Goal: Information Seeking & Learning: Learn about a topic

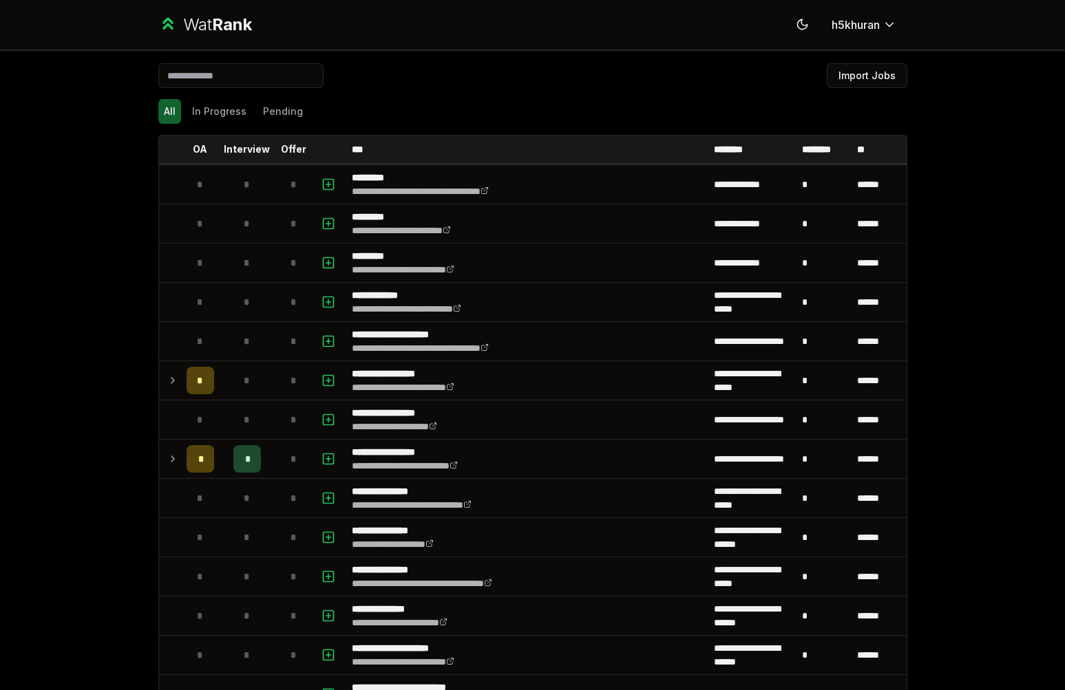
scroll to position [1629, 0]
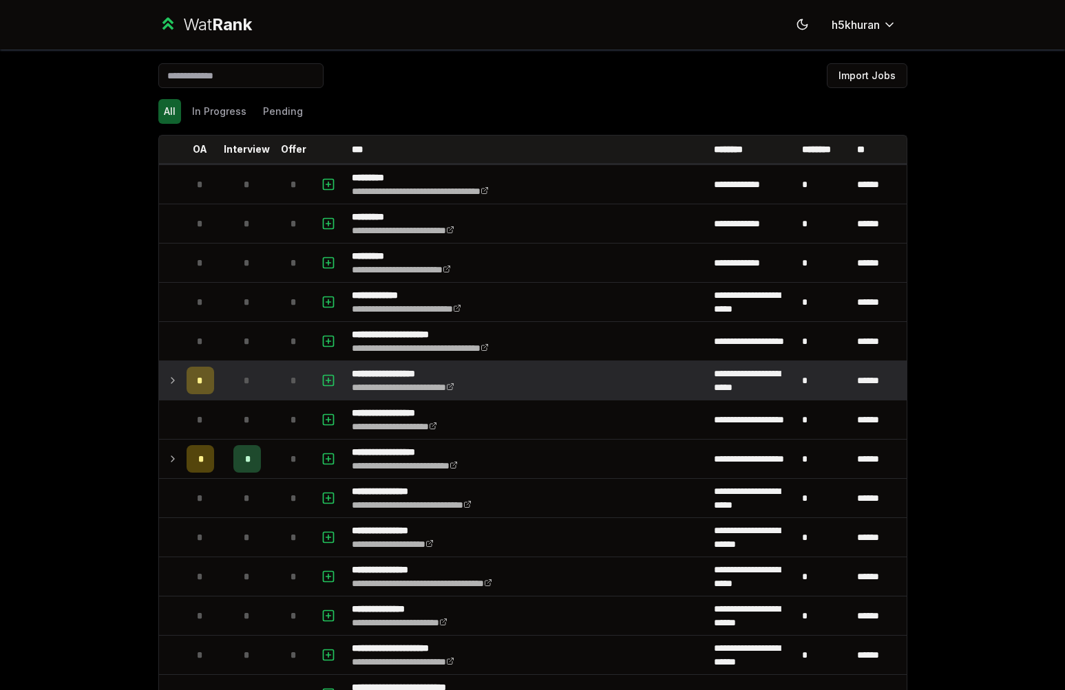
click at [222, 374] on td "*" at bounding box center [247, 380] width 55 height 39
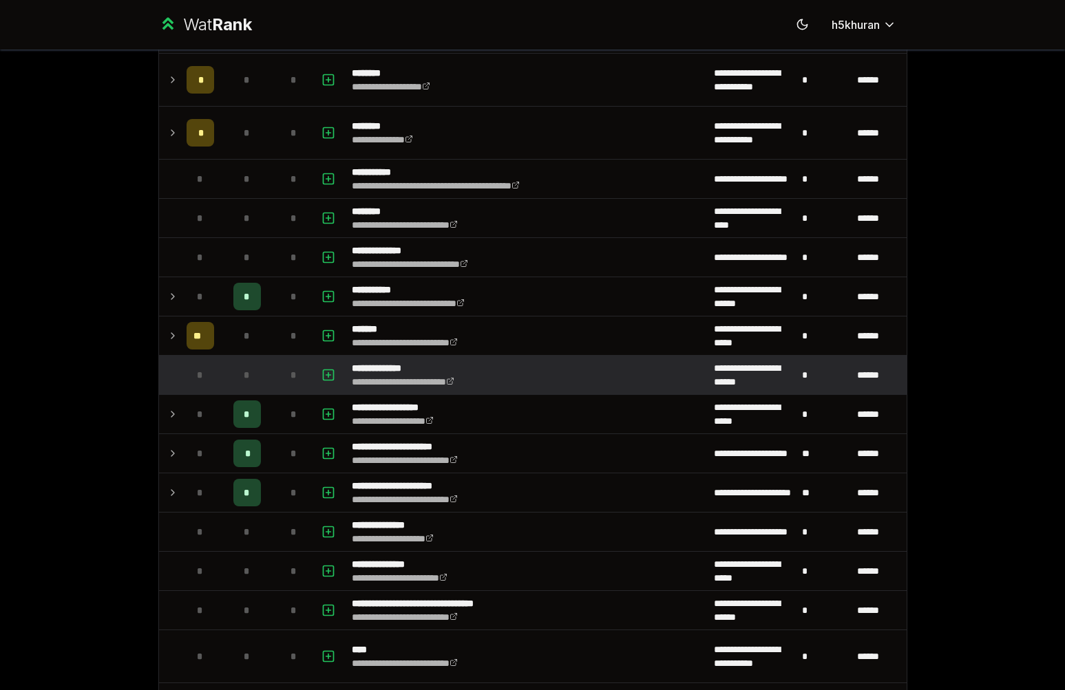
scroll to position [1679, 0]
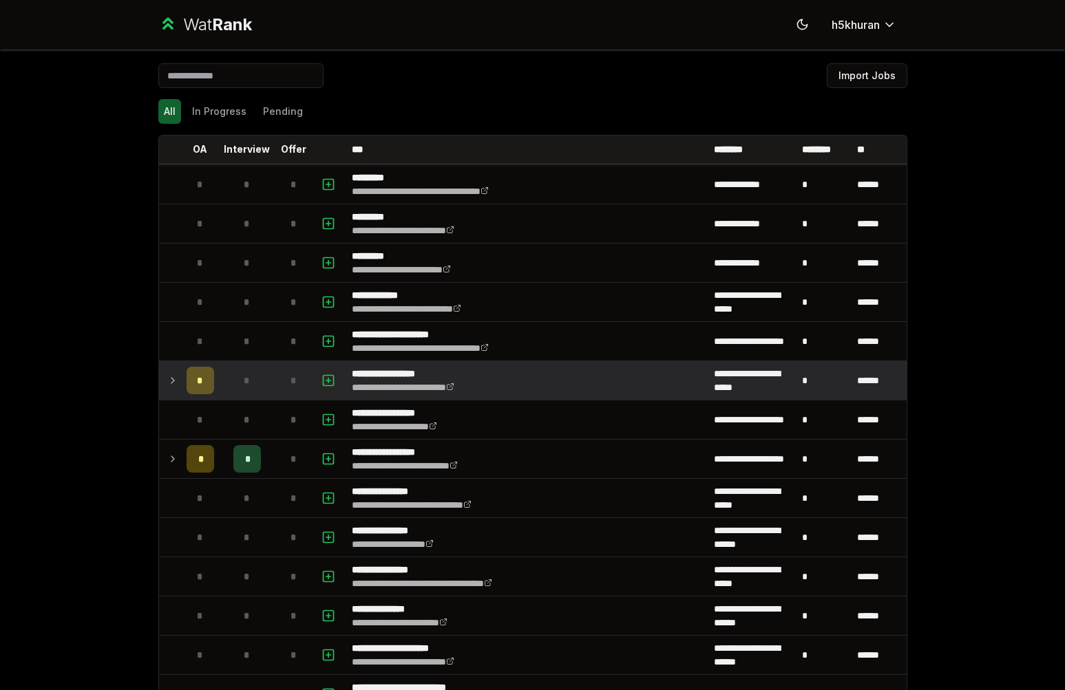
click at [324, 383] on icon "button" at bounding box center [328, 380] width 14 height 17
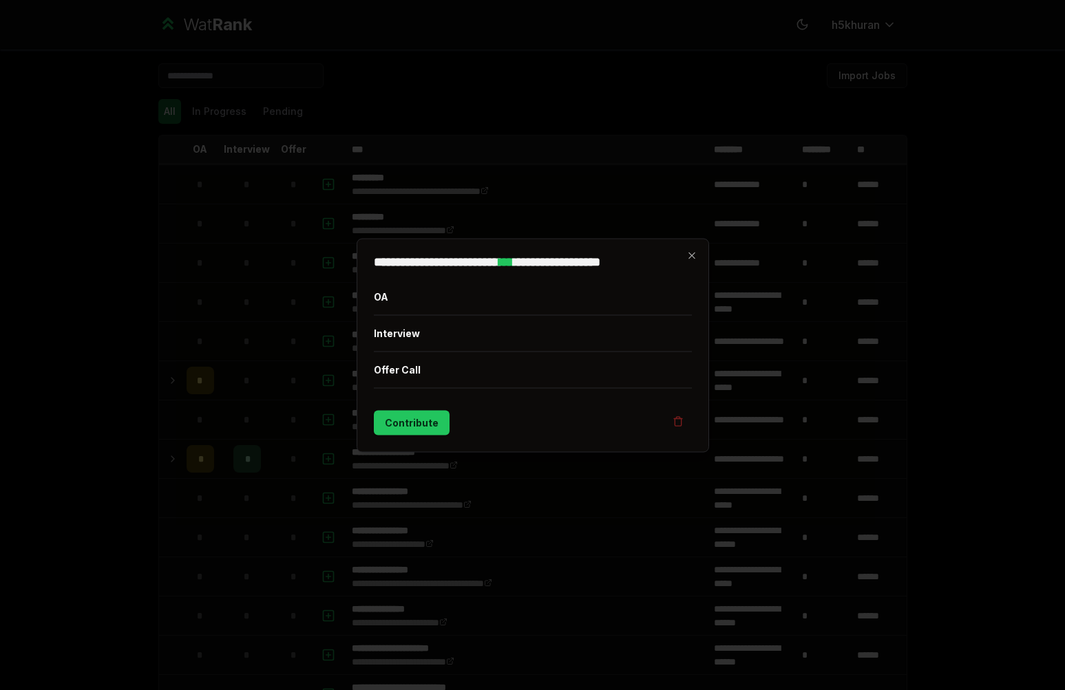
click at [179, 208] on div at bounding box center [532, 345] width 1065 height 690
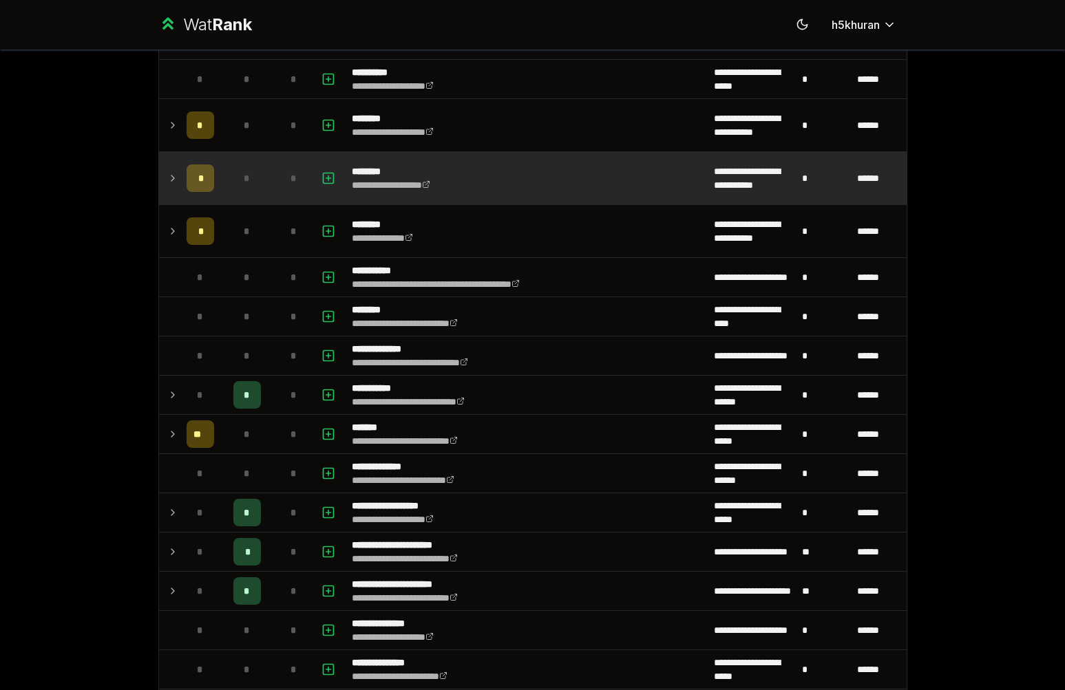
scroll to position [1577, 0]
